Goal: Navigation & Orientation: Find specific page/section

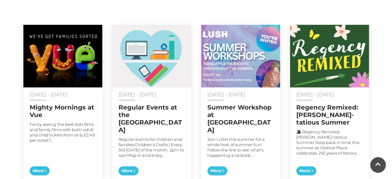
scroll to position [325, 0]
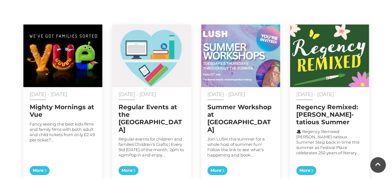
click at [384, 95] on div "Welcome to the happy place! Come on down to [GEOGRAPHIC_DATA] in [GEOGRAPHIC_DA…" at bounding box center [196, 45] width 392 height 341
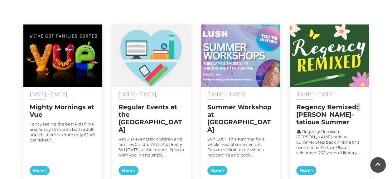
click at [384, 95] on div "Welcome to the happy place! Come on down to [GEOGRAPHIC_DATA] in [GEOGRAPHIC_DA…" at bounding box center [196, 45] width 392 height 341
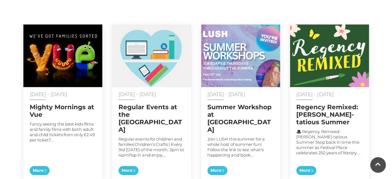
click at [384, 18] on div "Welcome to the happy place! Come on down to [GEOGRAPHIC_DATA] in [GEOGRAPHIC_DA…" at bounding box center [196, 45] width 392 height 341
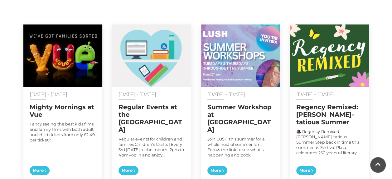
click at [384, 18] on div "Welcome to the happy place! Come on down to [GEOGRAPHIC_DATA] in [GEOGRAPHIC_DA…" at bounding box center [196, 45] width 392 height 341
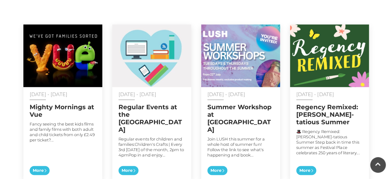
click at [384, 18] on div "Welcome to the happy place! Come on down to [GEOGRAPHIC_DATA] in [GEOGRAPHIC_DA…" at bounding box center [196, 45] width 392 height 341
drag, startPoint x: 384, startPoint y: 18, endPoint x: 382, endPoint y: 35, distance: 17.3
click at [382, 35] on div "Welcome to the happy place! Come on down to [GEOGRAPHIC_DATA] in [GEOGRAPHIC_DA…" at bounding box center [196, 45] width 392 height 341
